Goal: Find contact information: Find contact information

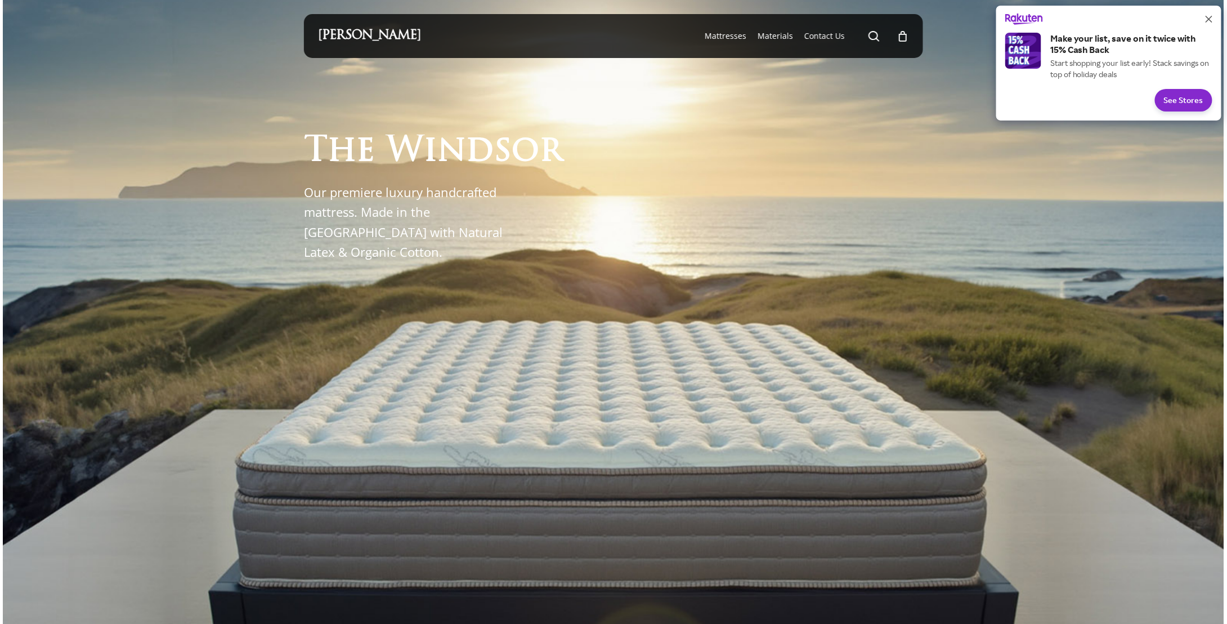
click at [1209, 20] on icon "Close" at bounding box center [1209, 19] width 7 height 7
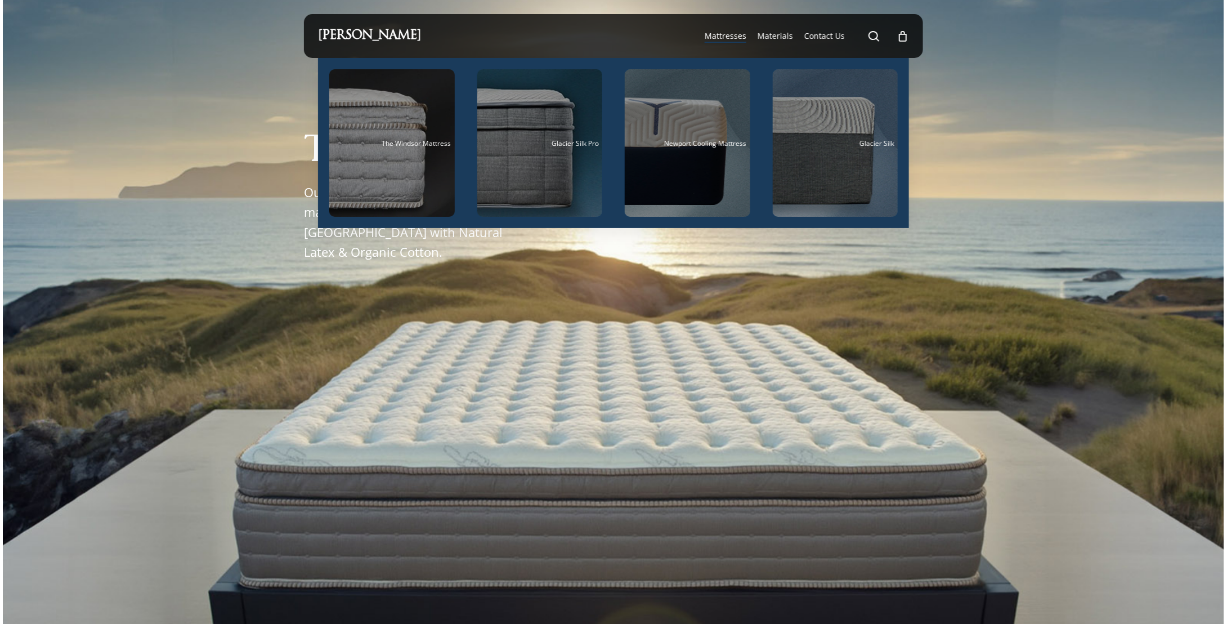
click at [730, 31] on span "Mattresses" at bounding box center [726, 35] width 42 height 11
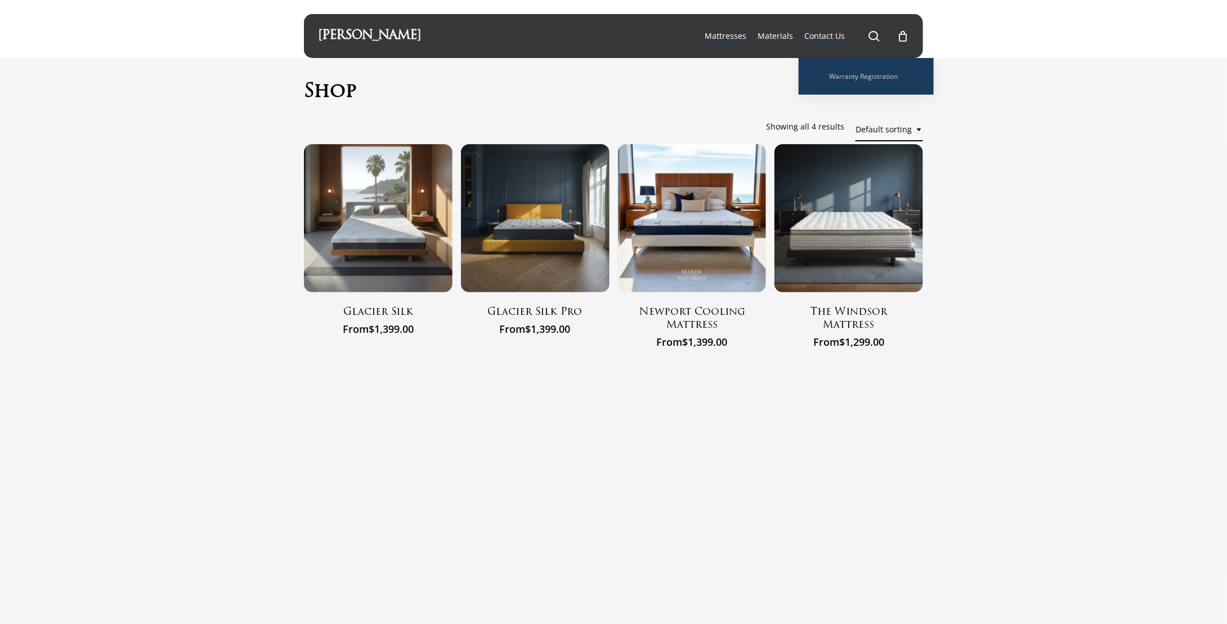
click at [820, 40] on span "Contact Us" at bounding box center [824, 35] width 41 height 11
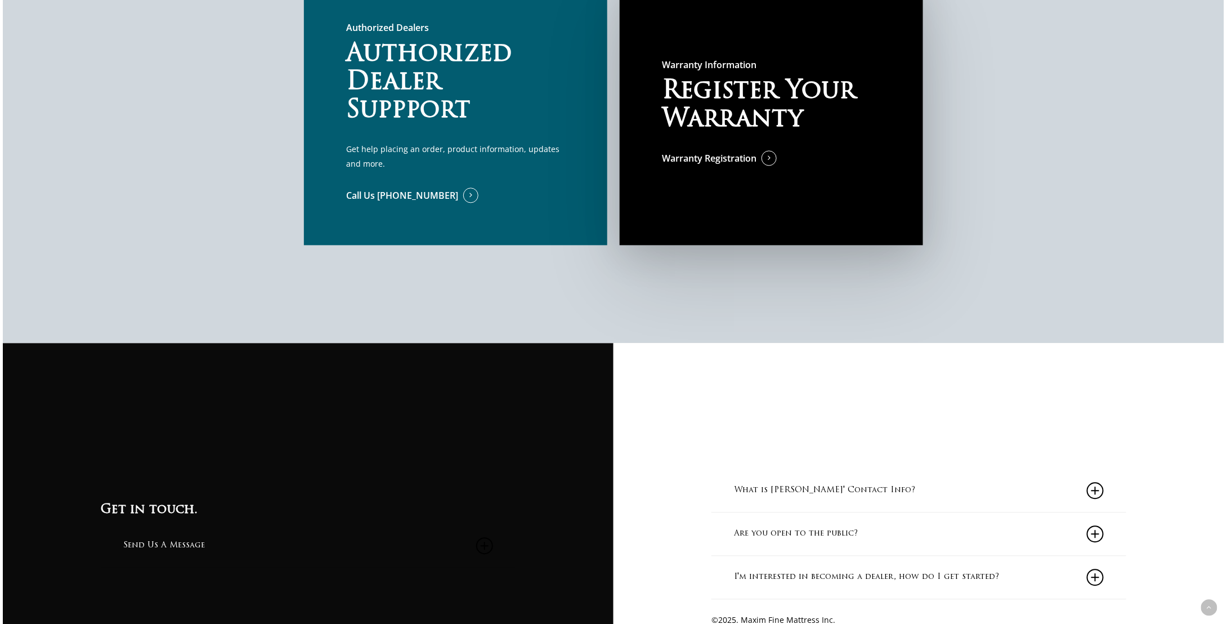
scroll to position [1267, 0]
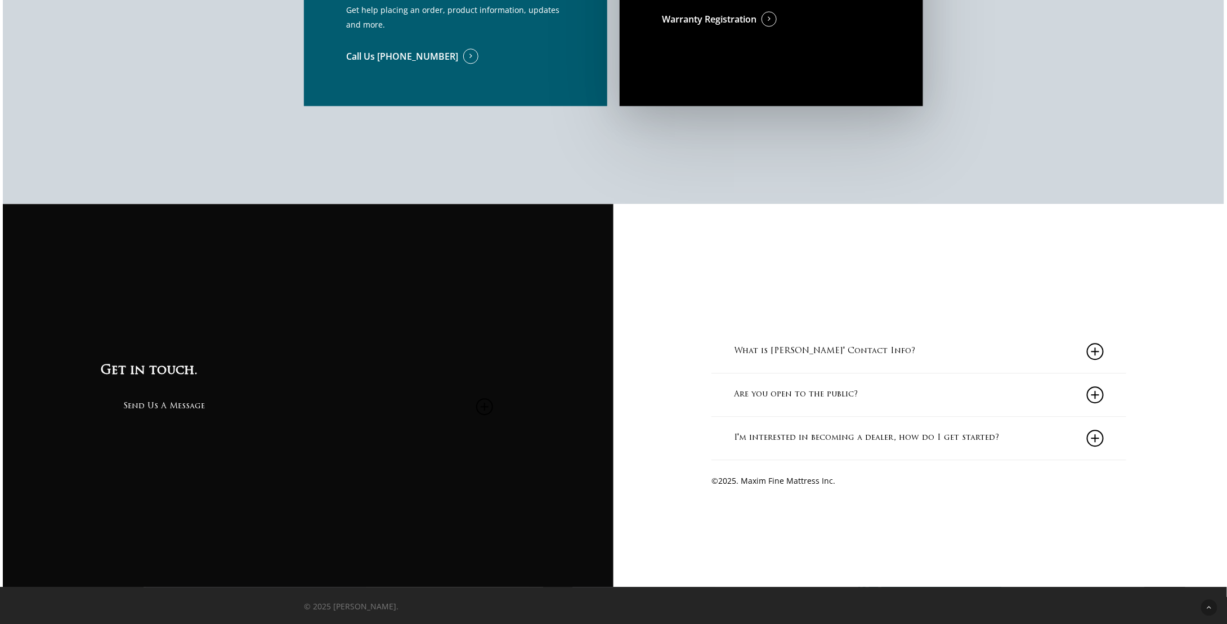
click at [1101, 436] on icon at bounding box center [1095, 437] width 17 height 17
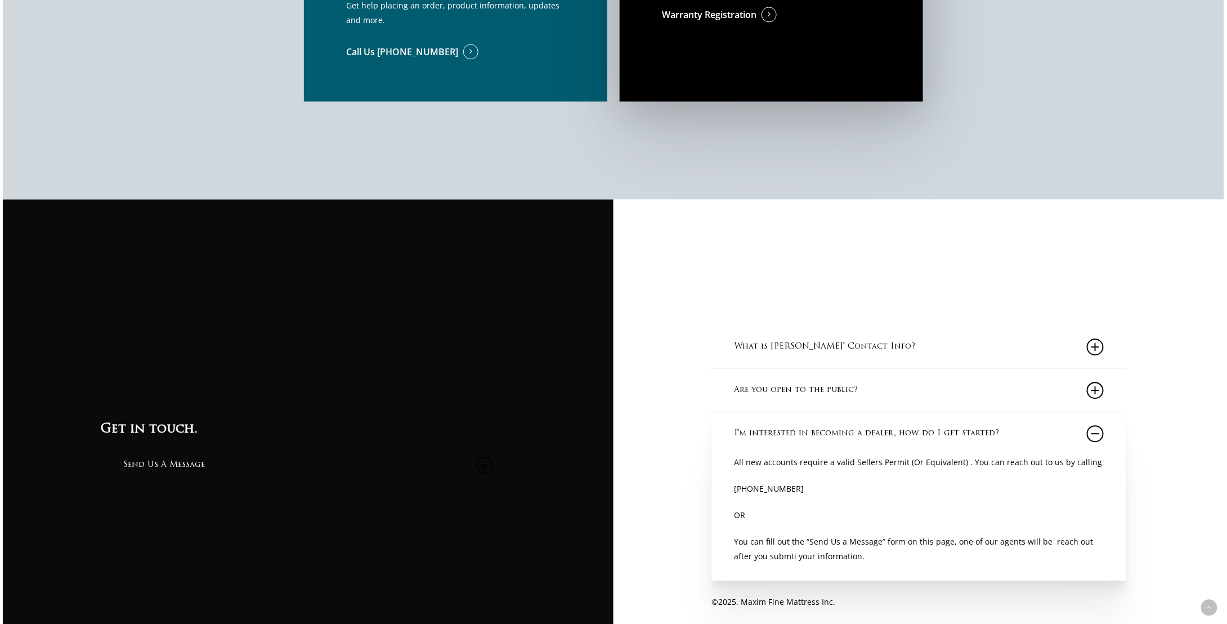
click at [1097, 396] on icon at bounding box center [1095, 390] width 17 height 17
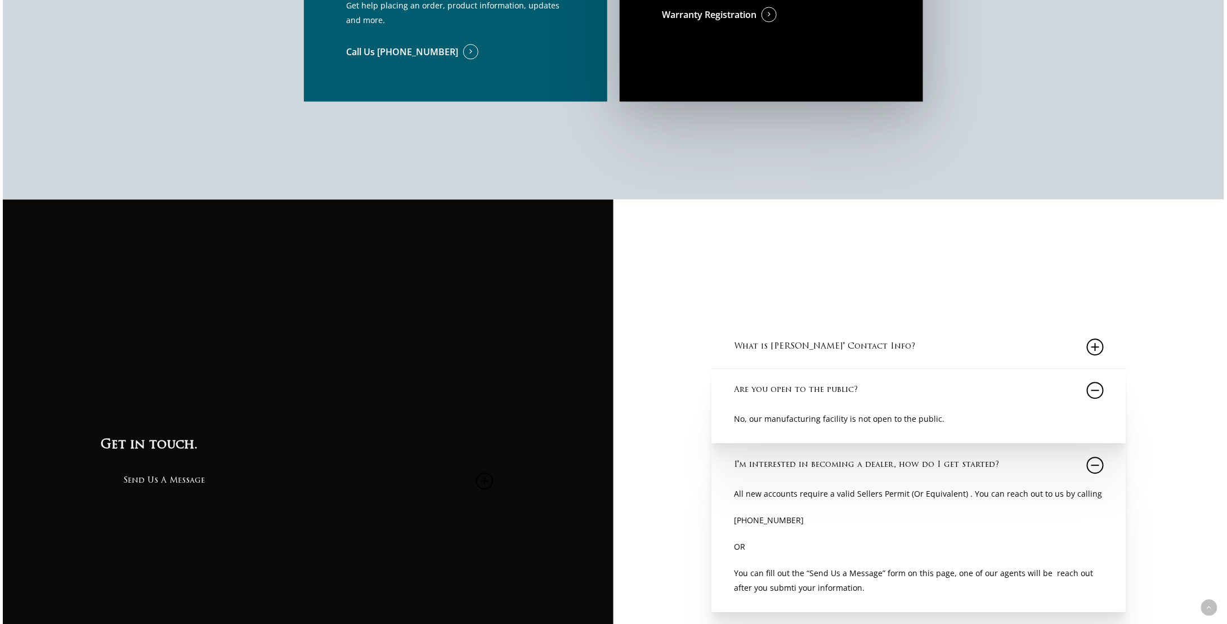
click at [1096, 352] on icon at bounding box center [1095, 346] width 17 height 17
